Goal: Check status

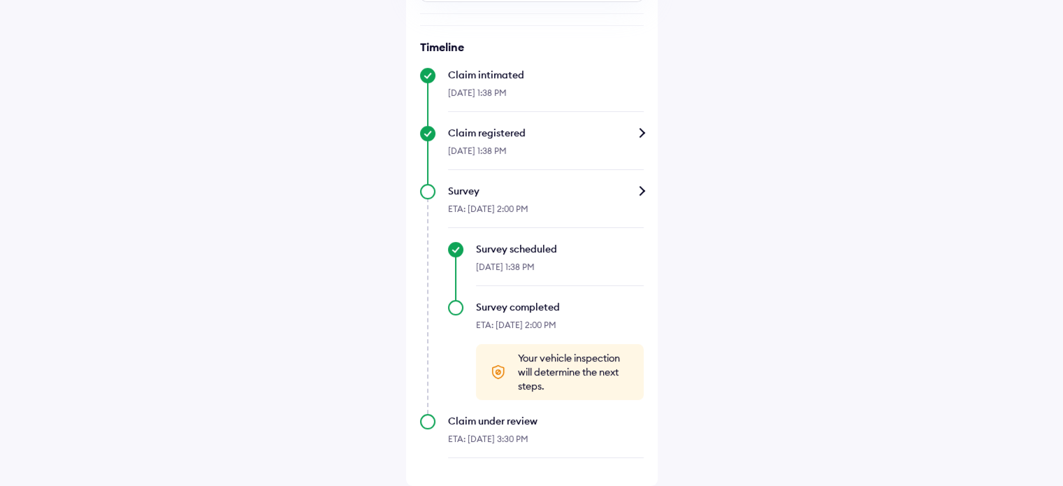
scroll to position [447, 0]
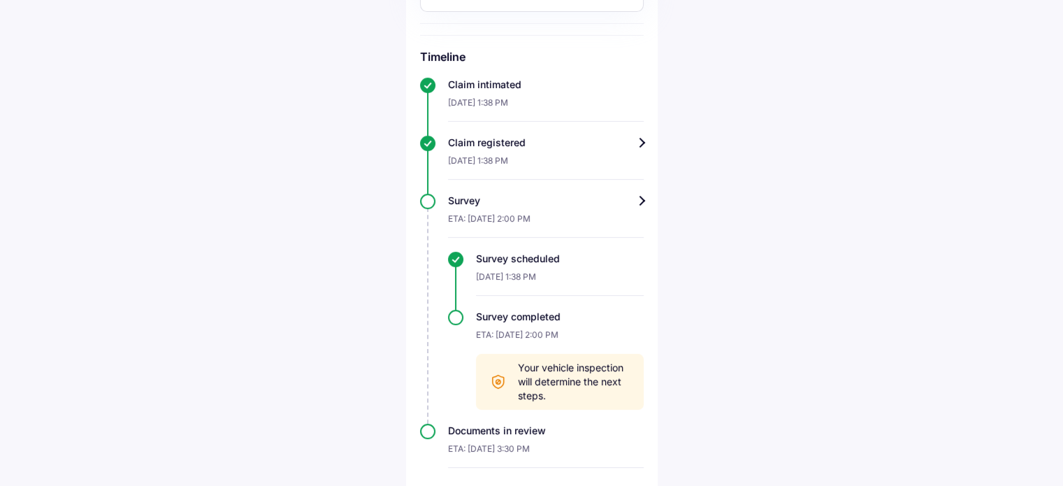
scroll to position [349, 0]
